Goal: Find specific page/section: Find specific page/section

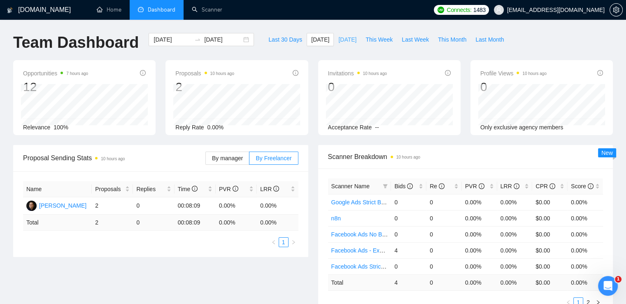
click at [338, 35] on span "Yesterday" at bounding box center [347, 39] width 18 height 9
type input "2025-08-27"
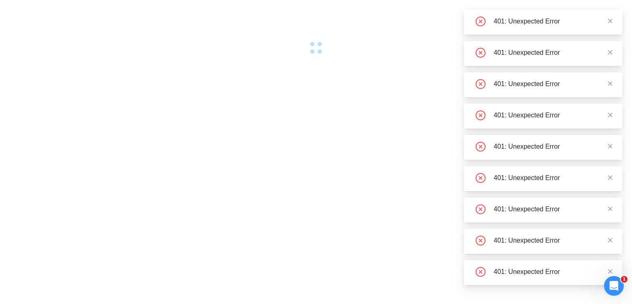
click at [310, 36] on div at bounding box center [316, 27] width 632 height 54
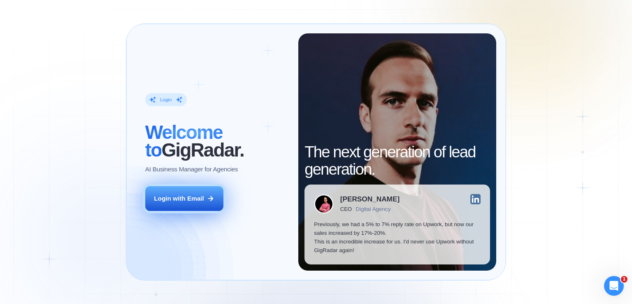
click at [165, 196] on div "Login with Email" at bounding box center [179, 198] width 50 height 9
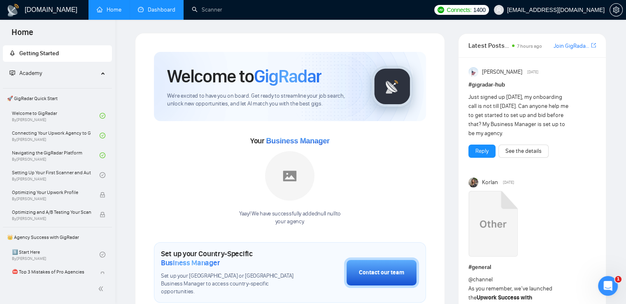
click at [158, 9] on link "Dashboard" at bounding box center [156, 9] width 37 height 7
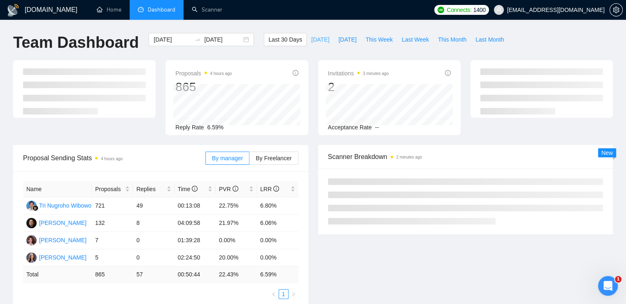
click at [311, 40] on span "Today" at bounding box center [320, 39] width 18 height 9
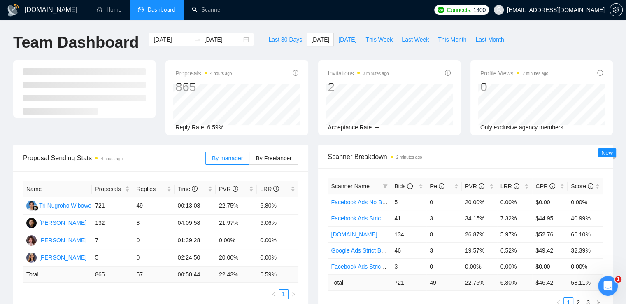
type input "2025-08-28"
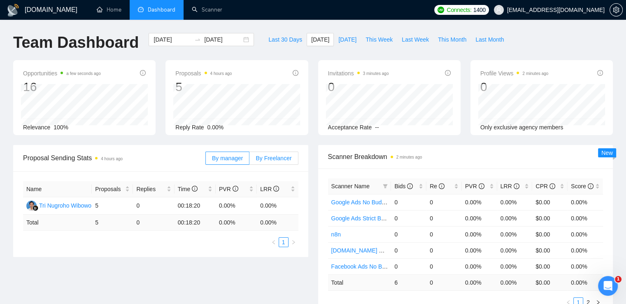
click at [285, 158] on span "By Freelancer" at bounding box center [274, 158] width 36 height 7
click at [249, 160] on input "By Freelancer" at bounding box center [249, 160] width 0 height 0
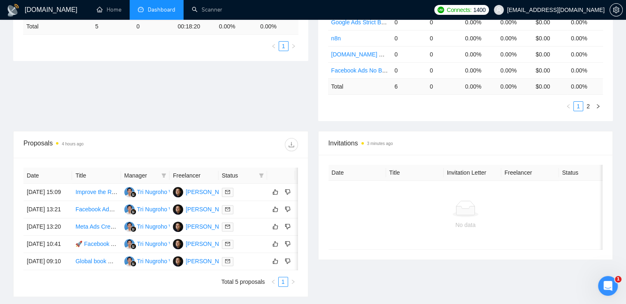
scroll to position [82, 0]
